Goal: Find specific page/section: Find specific page/section

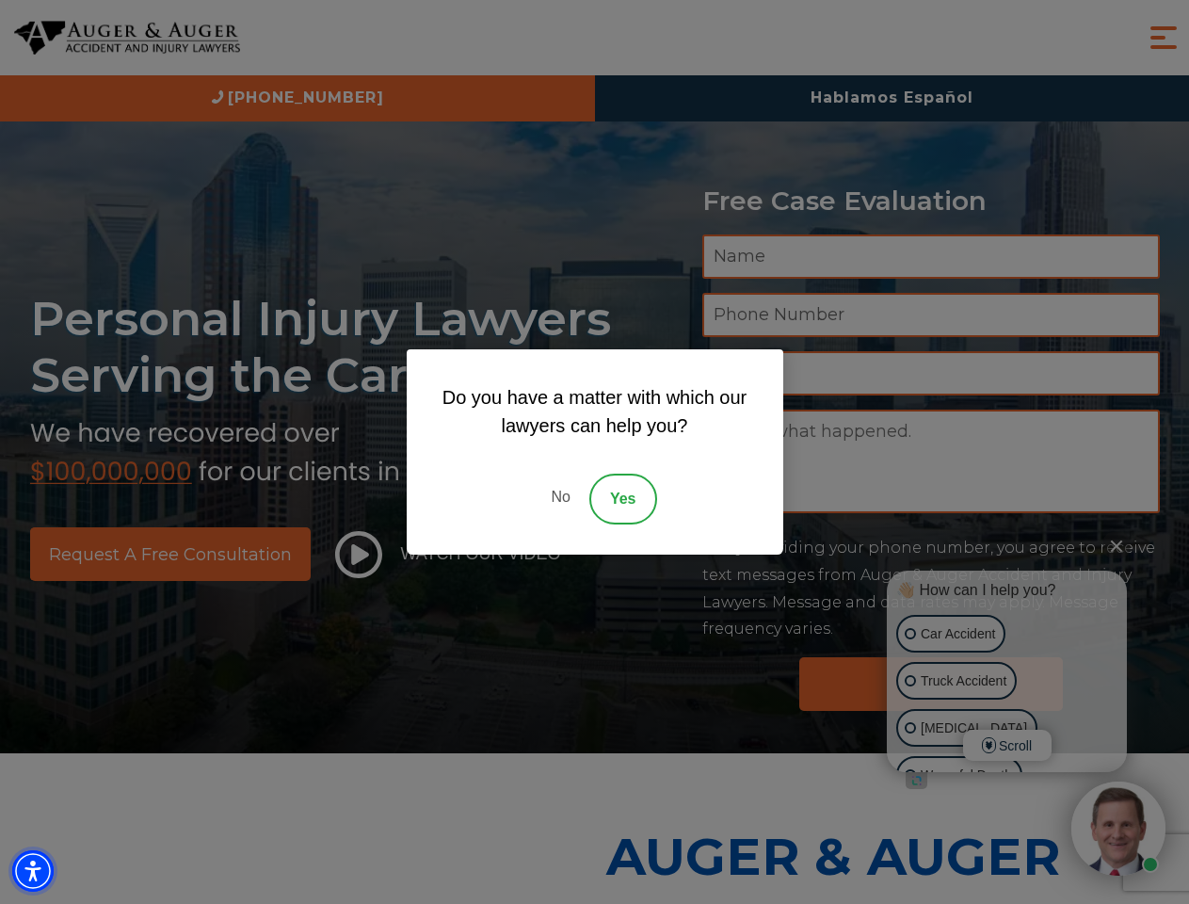
click at [33, 871] on img "Accessibility Menu" at bounding box center [32, 870] width 41 height 41
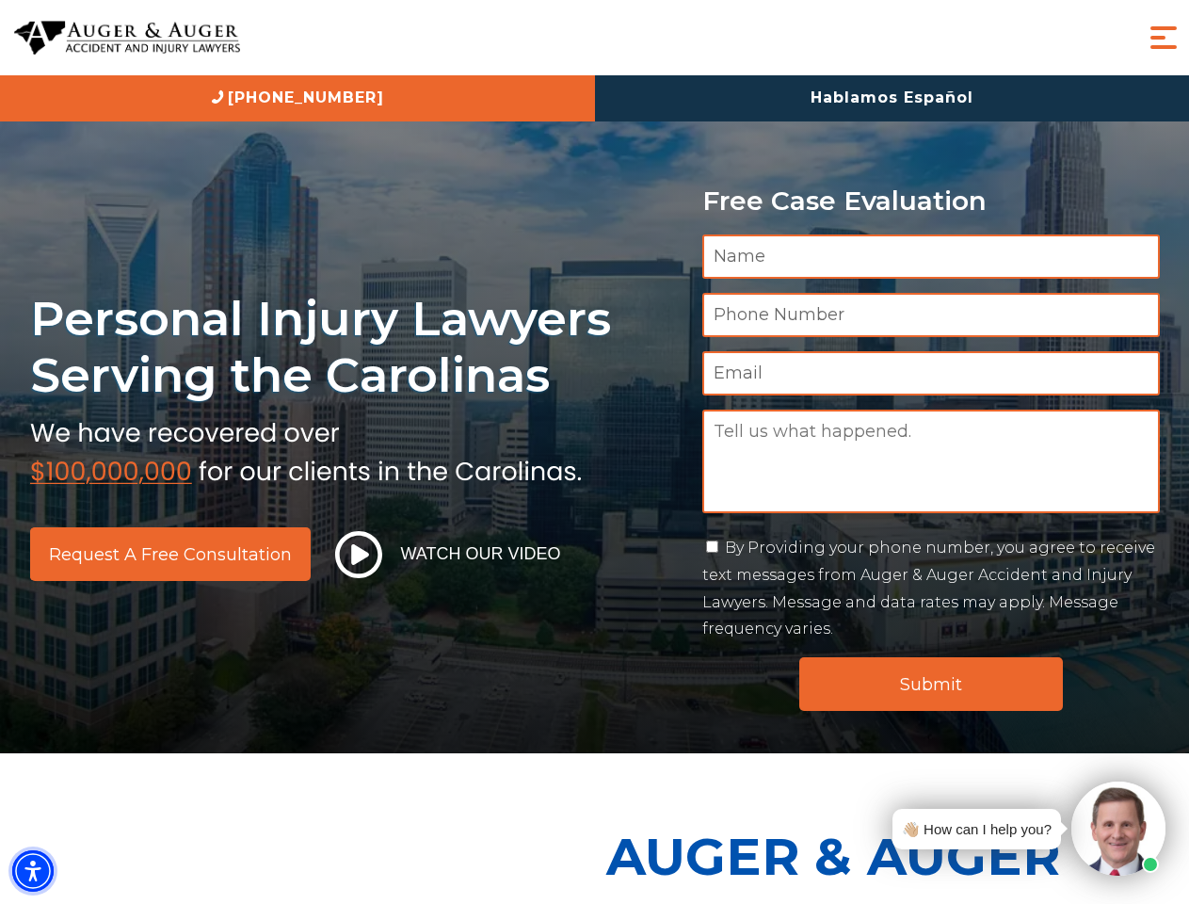
click at [33, 871] on img "Accessibility Menu" at bounding box center [32, 870] width 41 height 41
